Goal: Information Seeking & Learning: Learn about a topic

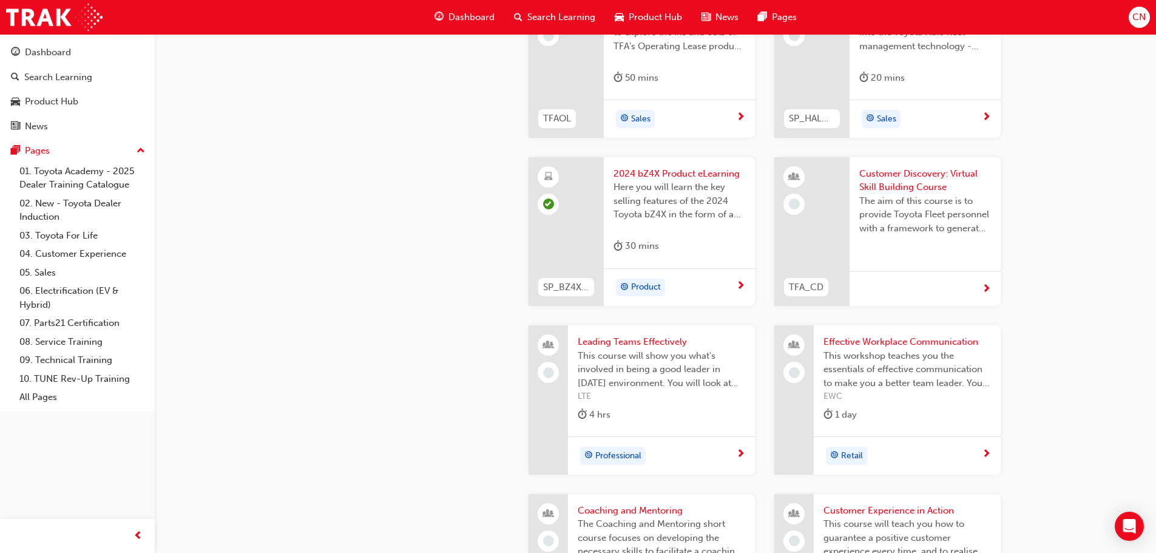
scroll to position [2246, 0]
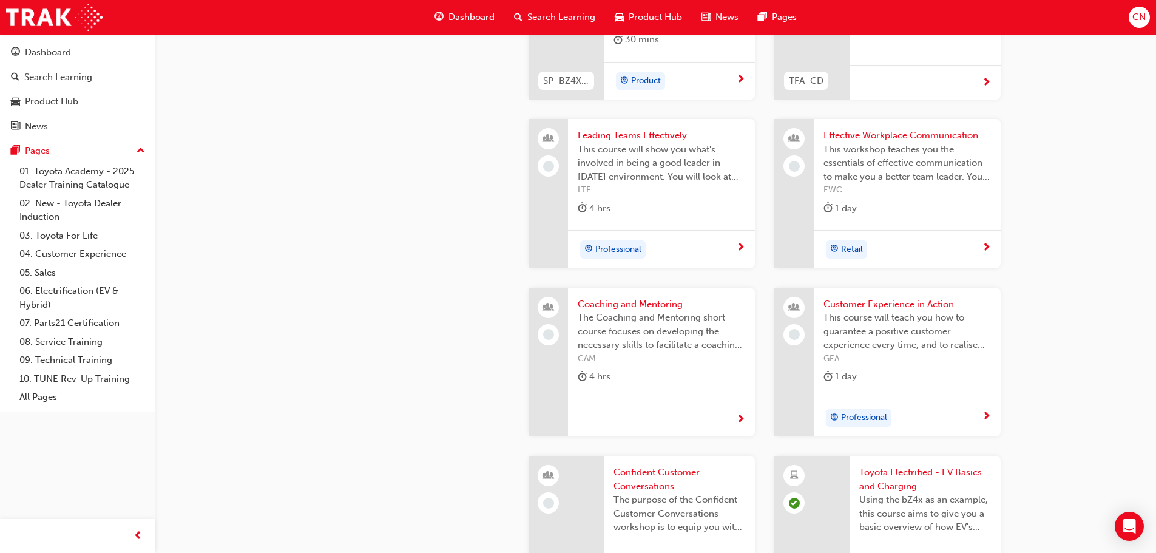
scroll to position [2550, 0]
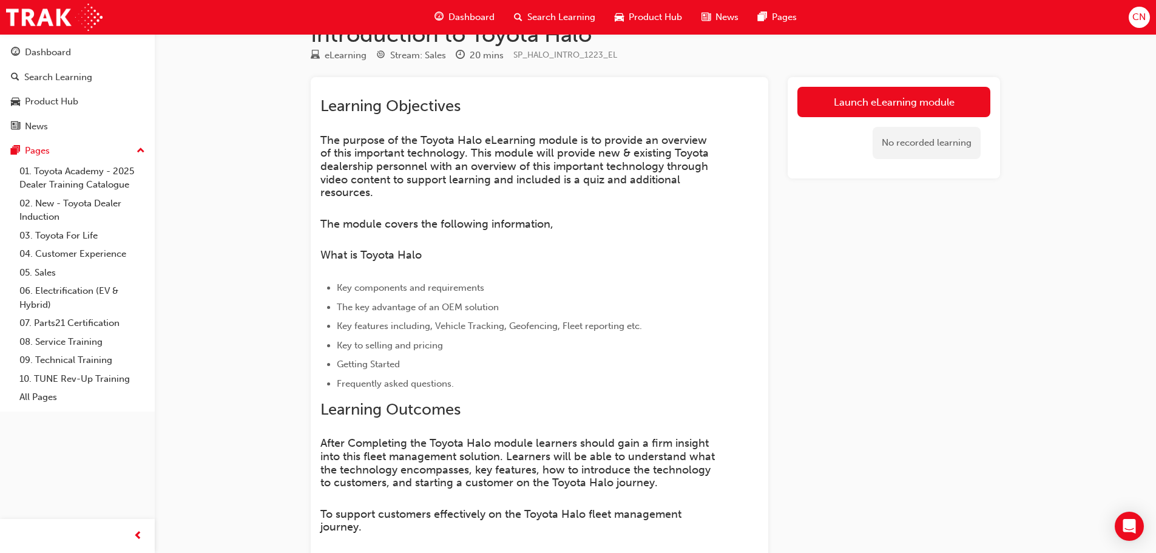
scroll to position [11, 0]
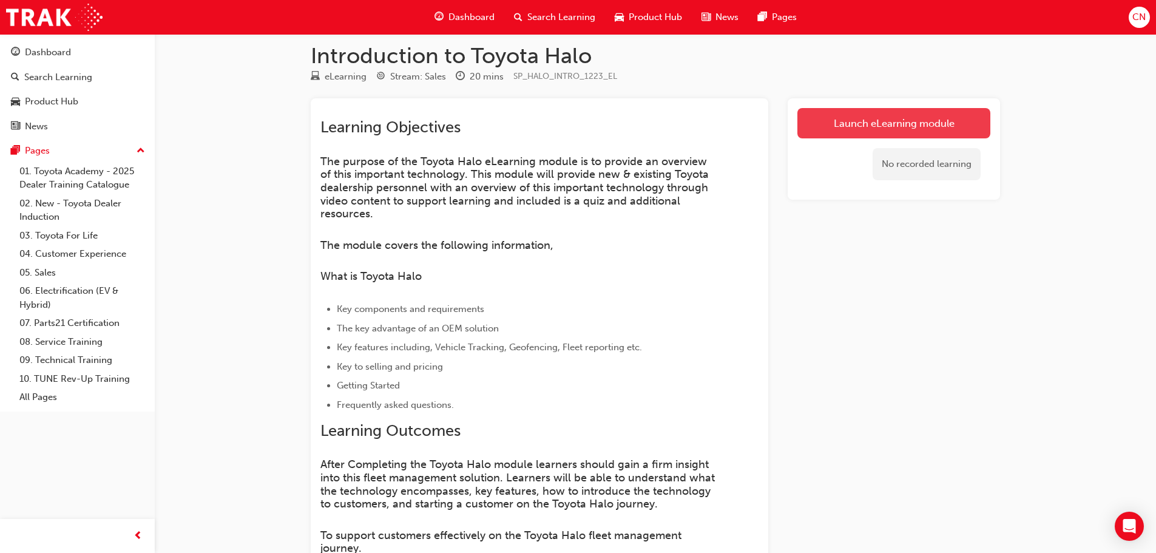
click at [902, 123] on link "Launch eLearning module" at bounding box center [894, 123] width 193 height 30
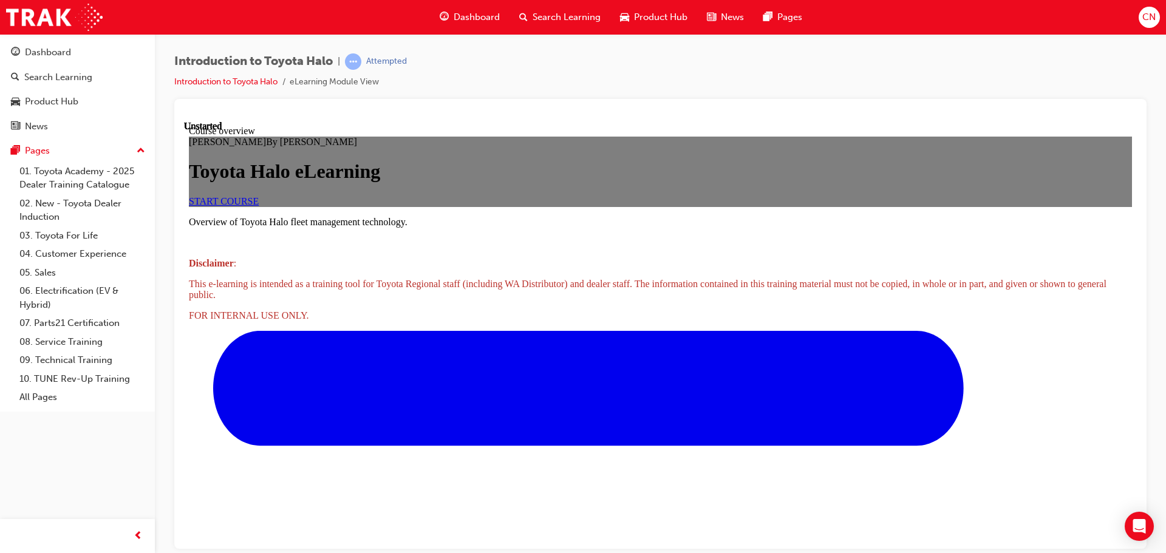
click at [259, 206] on span "START COURSE" at bounding box center [224, 200] width 70 height 10
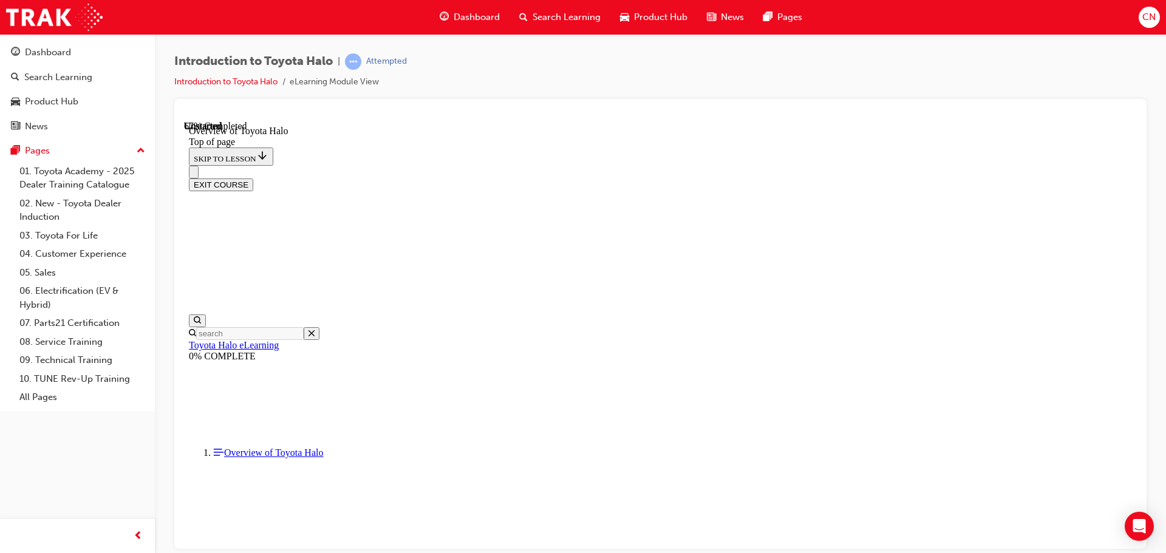
scroll to position [280, 0]
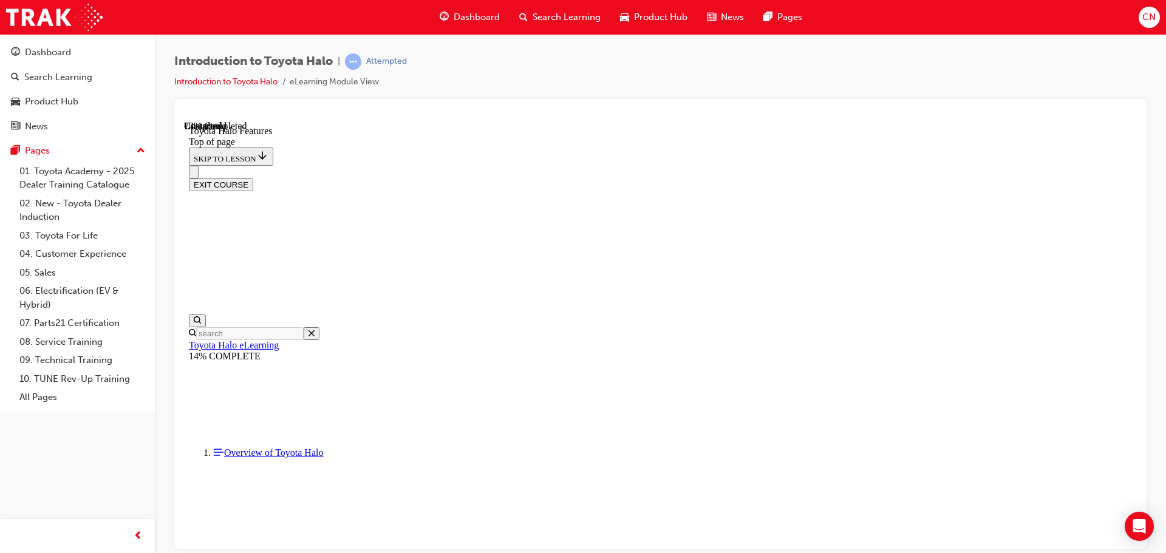
scroll to position [1697, 0]
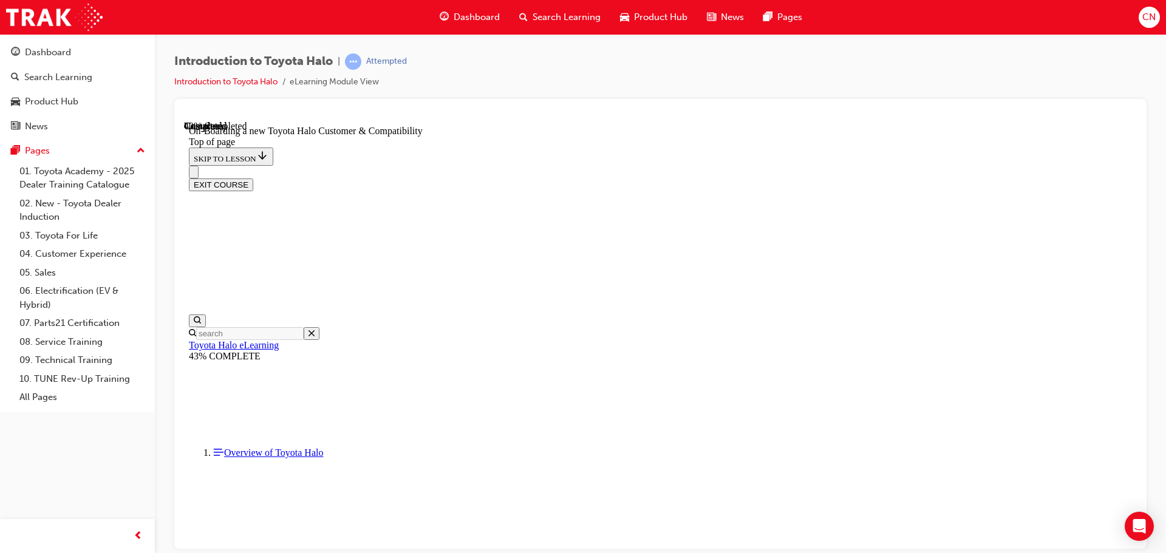
scroll to position [426, 0]
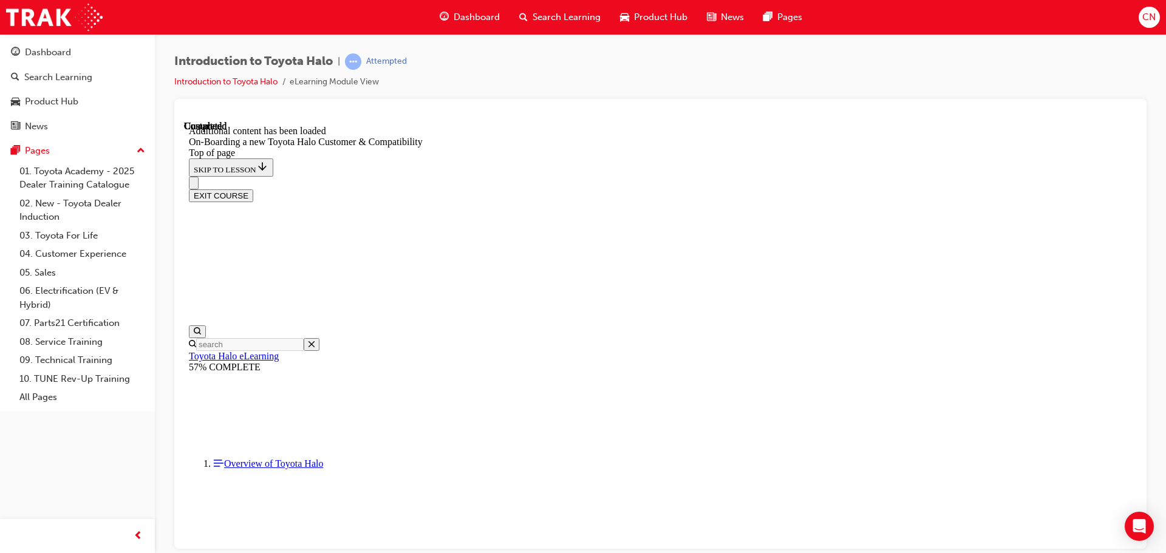
scroll to position [761, 0]
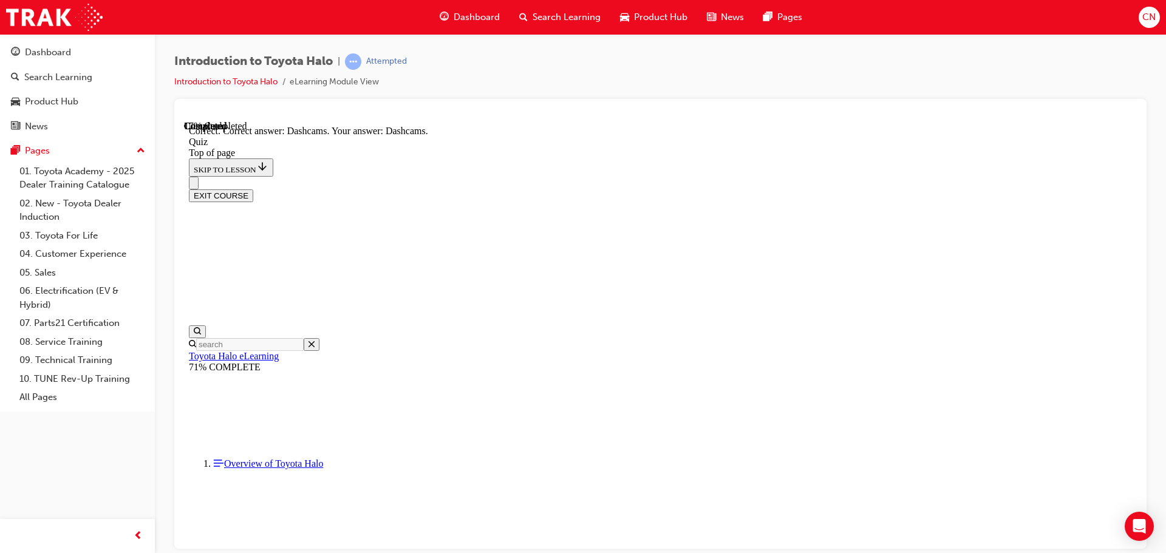
scroll to position [209, 0]
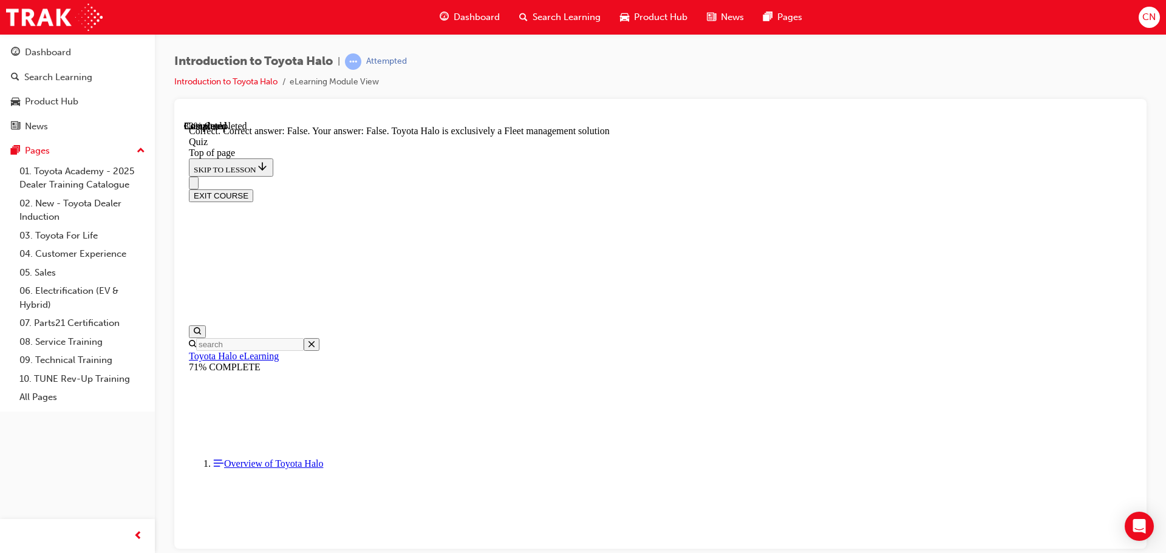
scroll to position [172, 0]
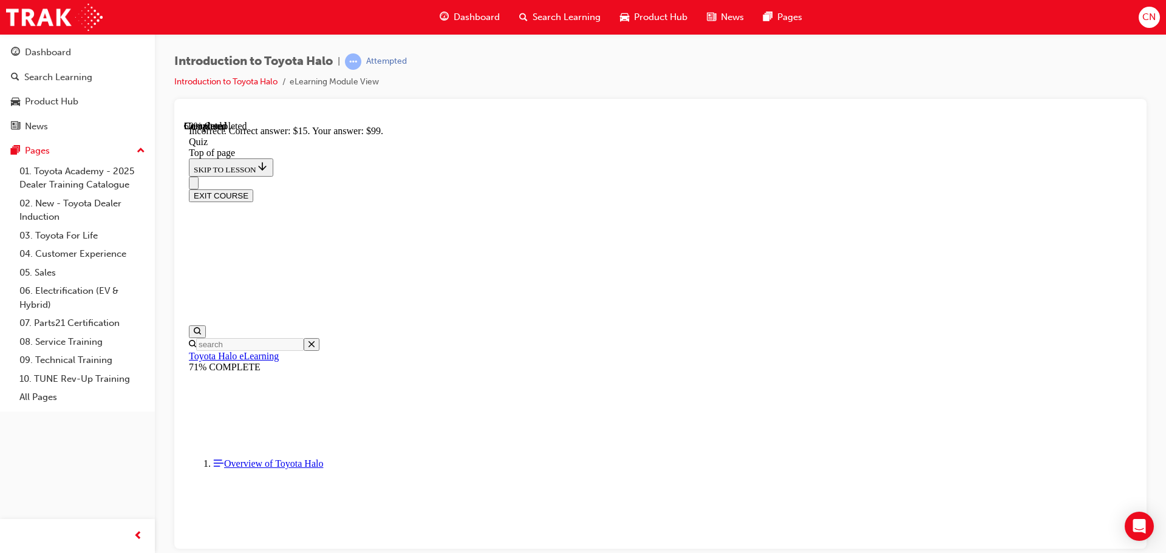
scroll to position [209, 0]
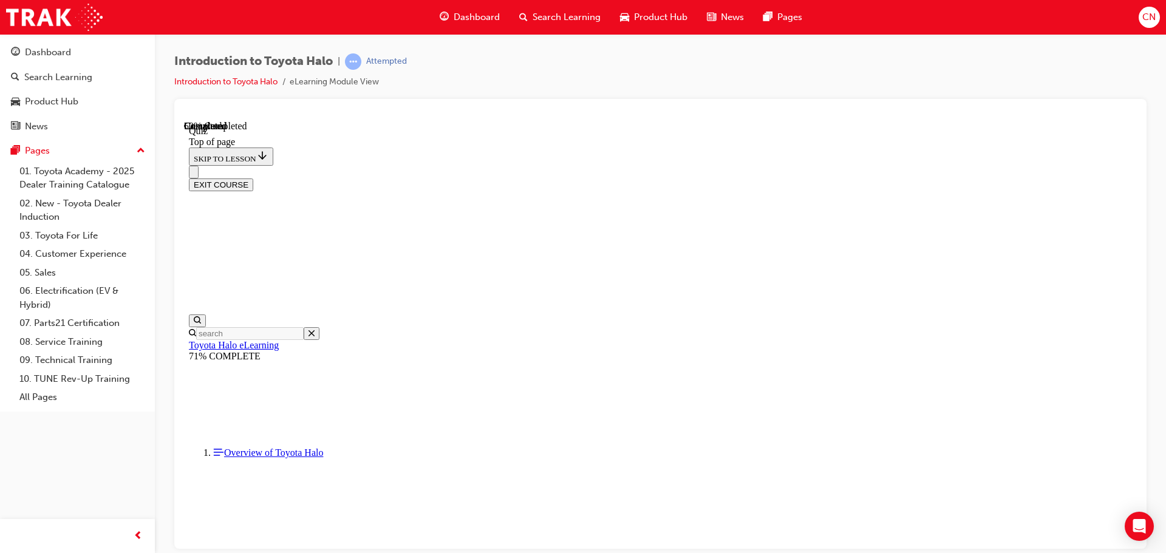
scroll to position [37, 0]
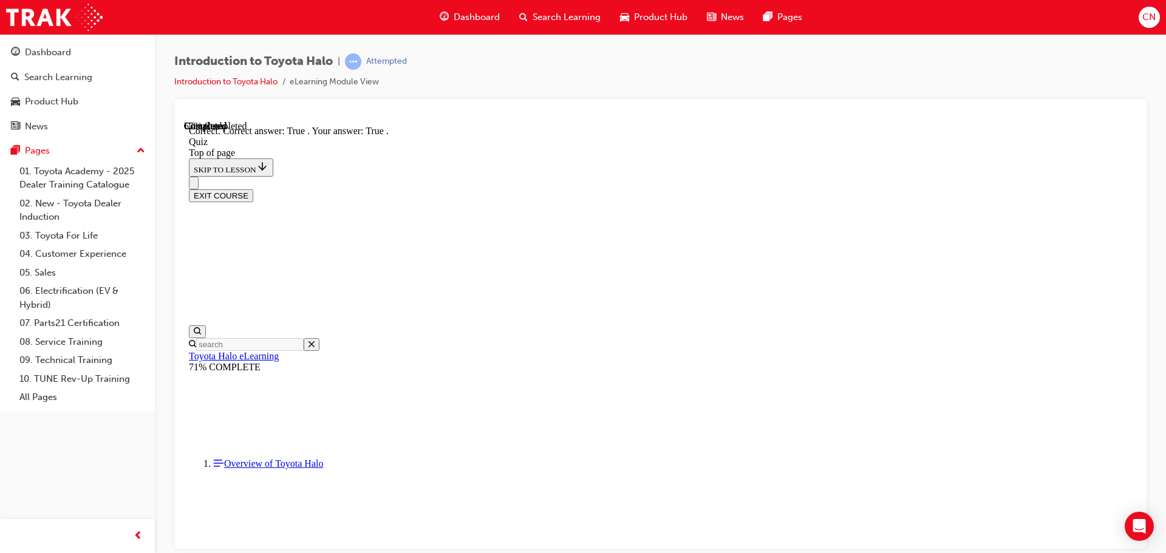
scroll to position [112, 0]
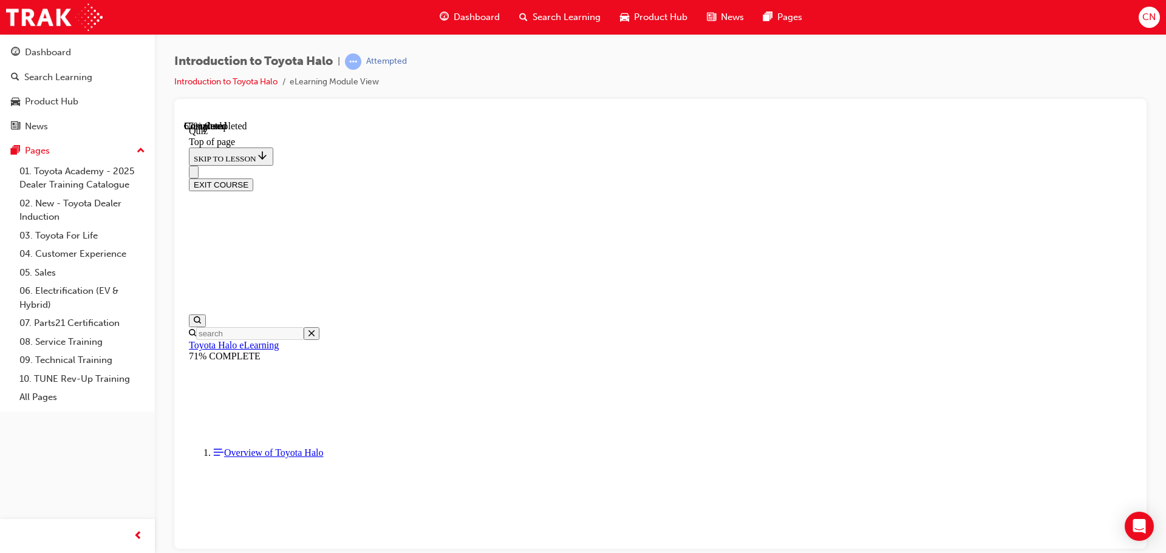
scroll to position [37, 0]
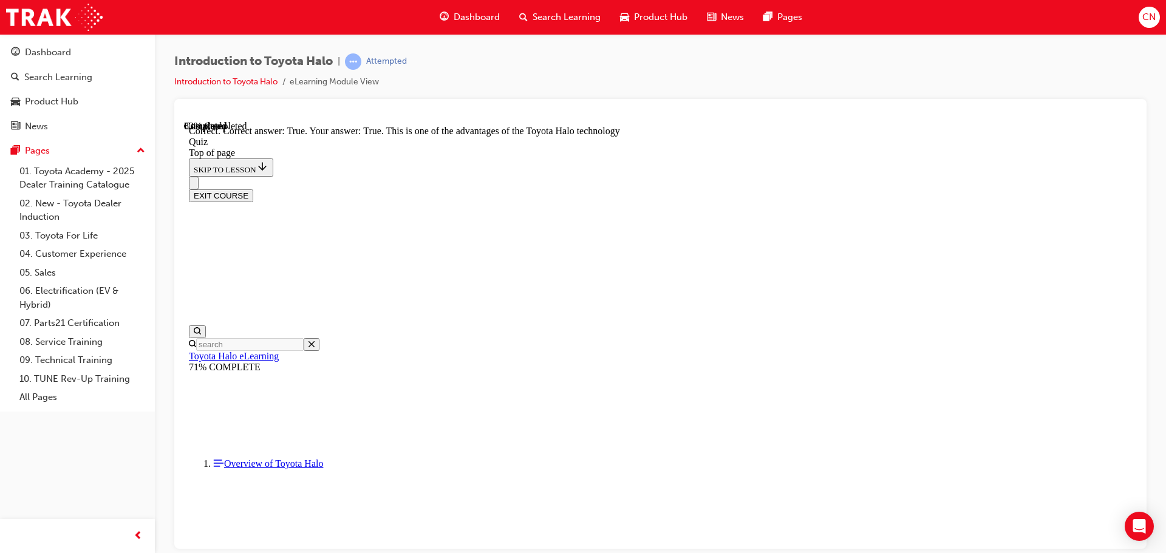
scroll to position [172, 0]
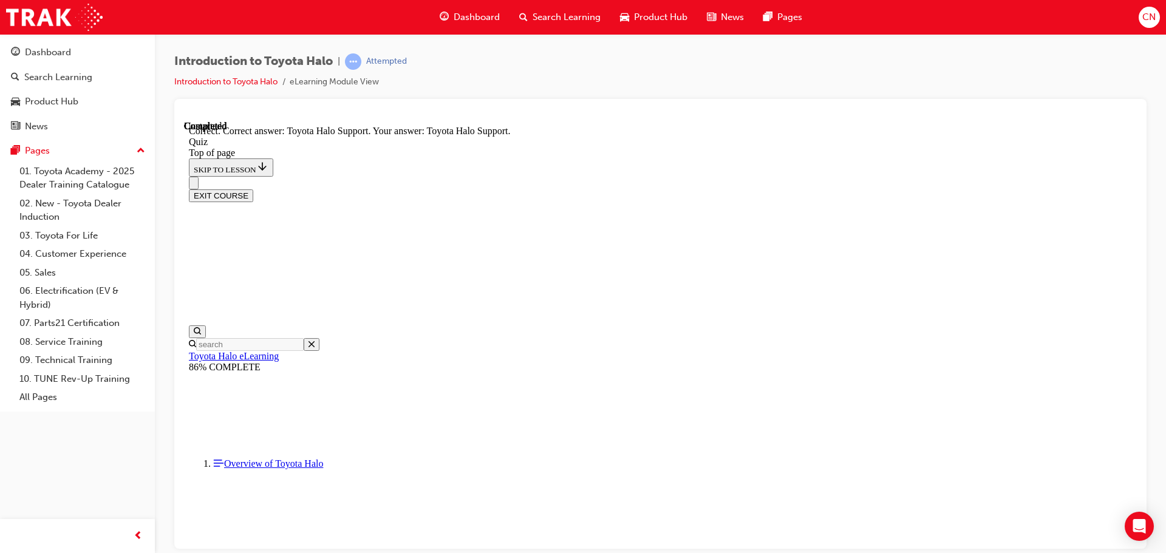
scroll to position [209, 0]
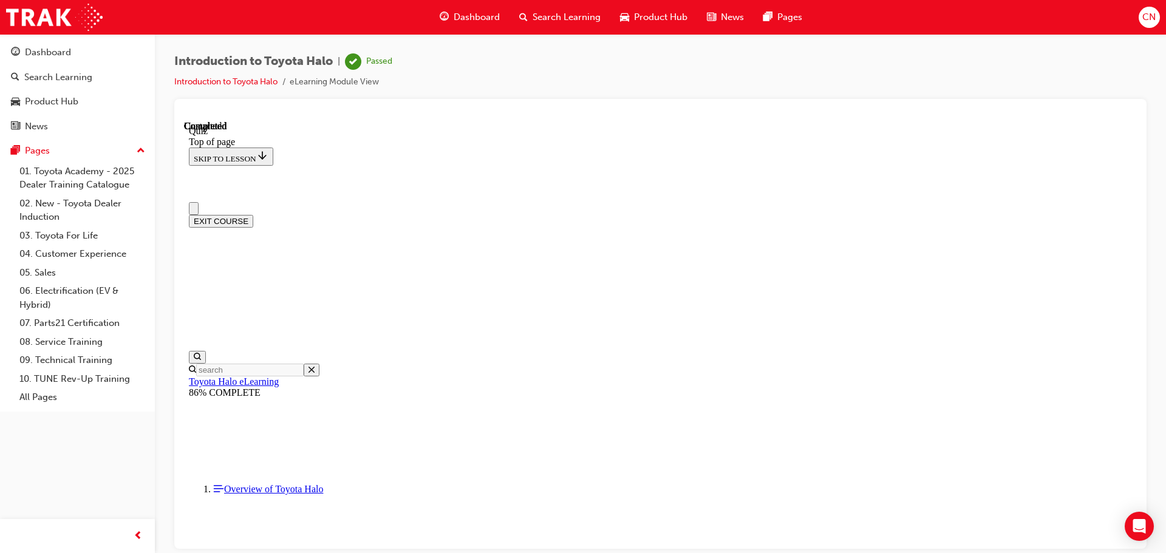
scroll to position [0, 0]
click at [253, 215] on button "EXIT COURSE" at bounding box center [221, 221] width 64 height 13
